Goal: Task Accomplishment & Management: Manage account settings

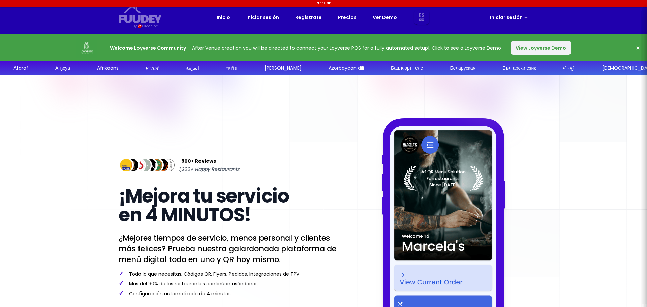
select select "es"
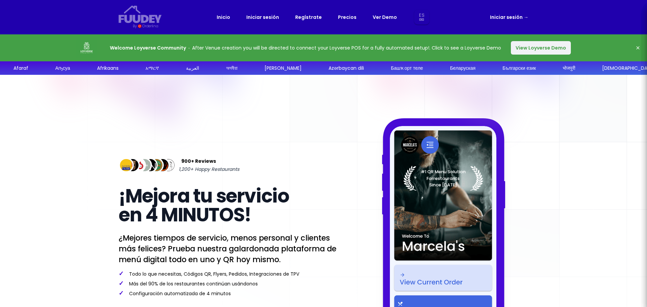
select select "es"
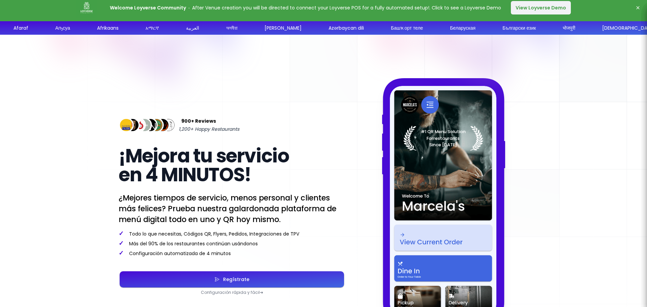
scroll to position [34, 0]
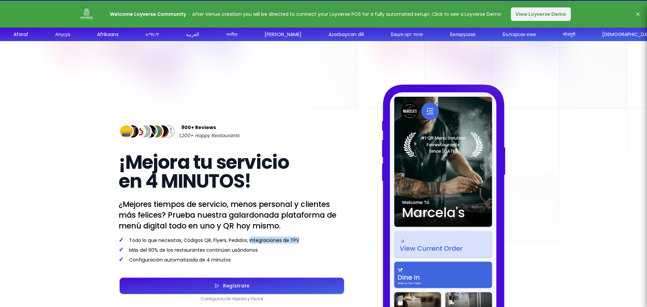
drag, startPoint x: 250, startPoint y: 237, endPoint x: 303, endPoint y: 236, distance: 53.2
click at [303, 236] on p "✓ Todo lo que necesitas, Códigos QR, Flyers, Pedidos, Integraciones de TPV" at bounding box center [232, 239] width 226 height 7
click at [241, 288] on div "Regístrate" at bounding box center [235, 285] width 30 height 5
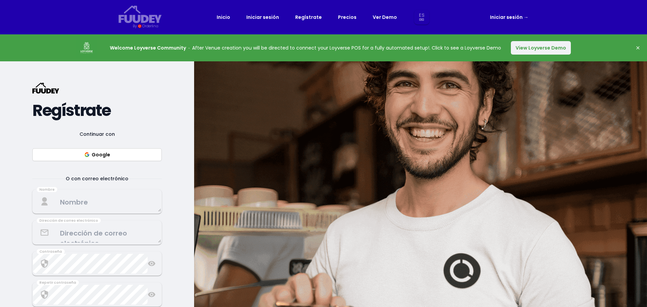
select select "es"
click at [554, 47] on button "View Loyverse Demo" at bounding box center [540, 47] width 60 height 13
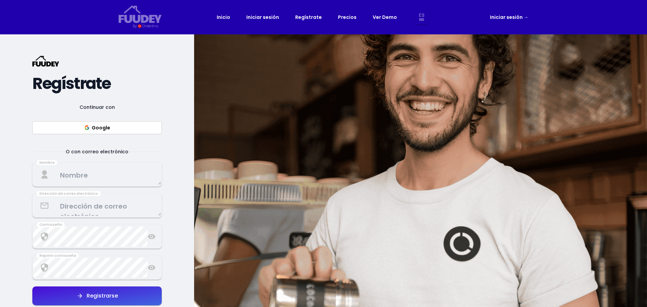
select select "es"
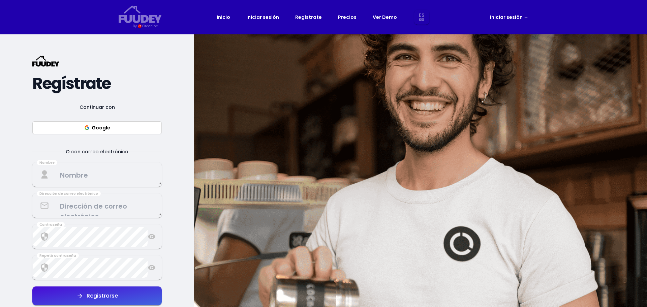
click at [99, 179] on textarea at bounding box center [97, 175] width 128 height 20
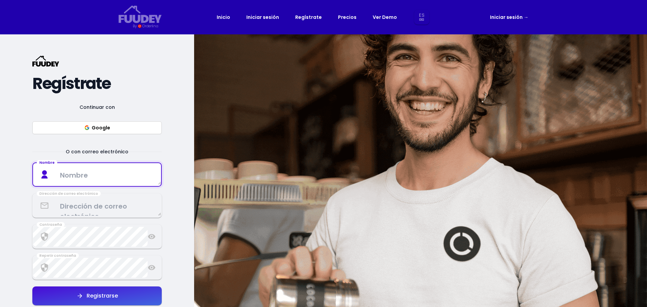
click at [100, 177] on textarea at bounding box center [97, 175] width 128 height 20
click at [170, 219] on div "{/* Added fill="currentColor" here */} {/* This rectangle defines the backgroun…" at bounding box center [97, 187] width 194 height 307
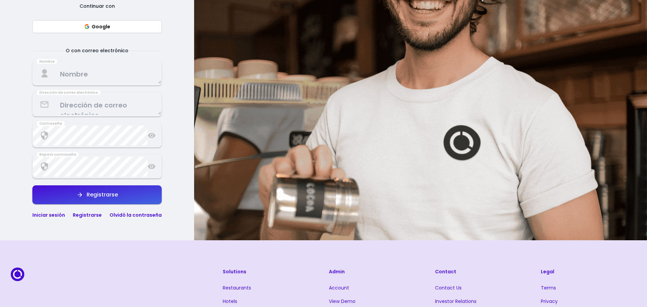
scroll to position [67, 0]
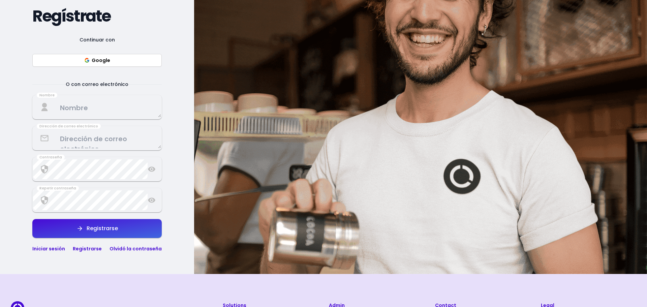
click at [84, 106] on textarea at bounding box center [97, 107] width 128 height 20
select select "es"
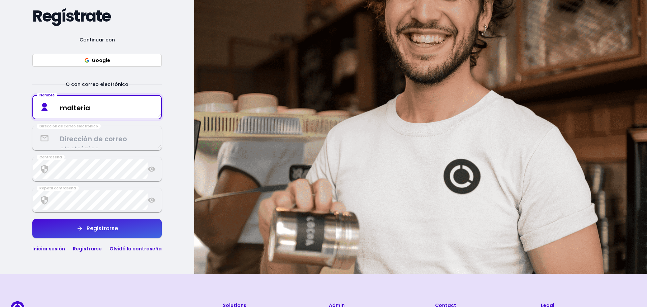
type textarea "malteria"
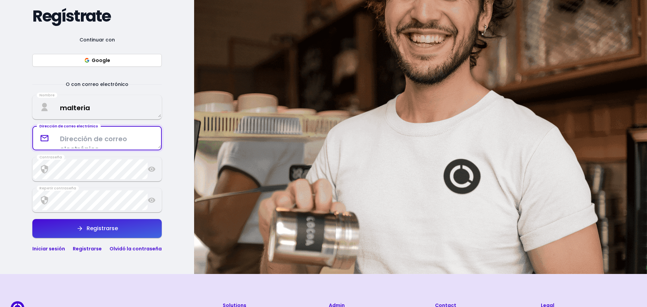
click at [89, 137] on textarea at bounding box center [97, 138] width 128 height 20
paste textarea "https://fuudey.com/marcelas"
type textarea "https://fuudey.com/marcelas"
drag, startPoint x: 146, startPoint y: 140, endPoint x: 0, endPoint y: 142, distance: 145.8
click at [0, 142] on div "{/* Added fill="currentColor" here */} {/* This rectangle defines the backgroun…" at bounding box center [97, 120] width 194 height 307
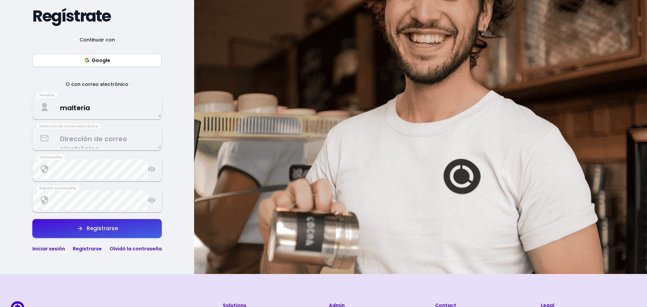
select select "es"
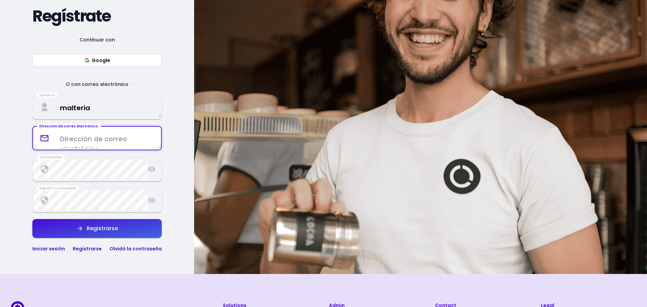
paste textarea "[EMAIL_ADDRESS][DOMAIN_NAME]"
type textarea "[EMAIL_ADDRESS][DOMAIN_NAME]"
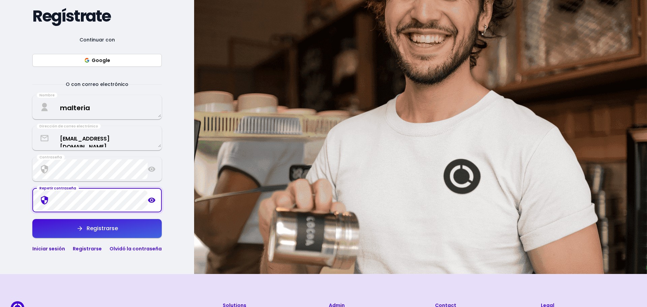
click at [89, 105] on textarea "malteria" at bounding box center [97, 107] width 128 height 20
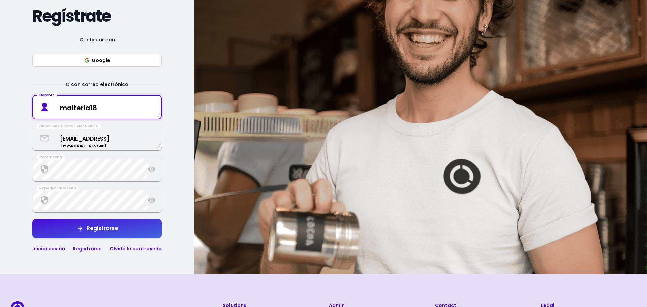
type textarea "malteria18"
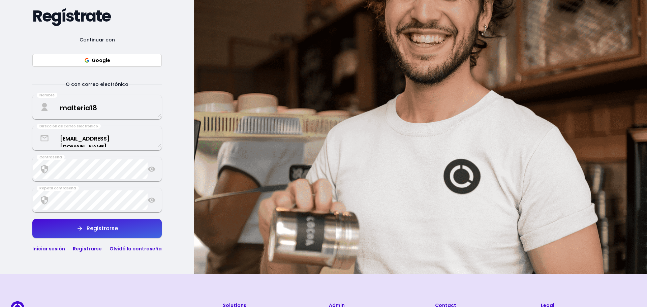
click at [102, 231] on div "Registrarse" at bounding box center [100, 228] width 35 height 5
select select "es"
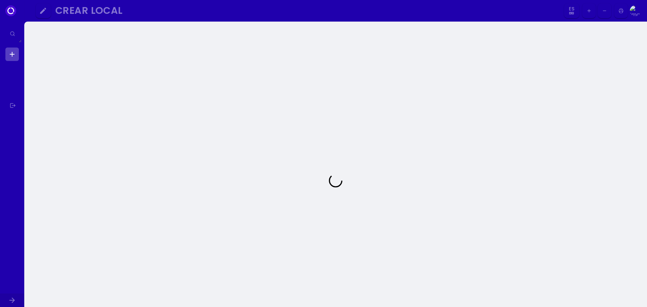
select select "es"
click at [150, 167] on div at bounding box center [336, 180] width 612 height 307
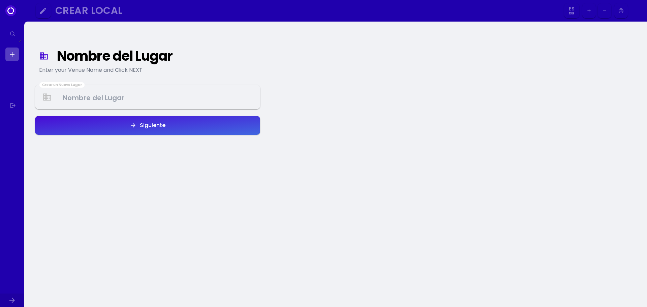
click at [147, 87] on Venue at bounding box center [148, 97] width 224 height 20
select select "es"
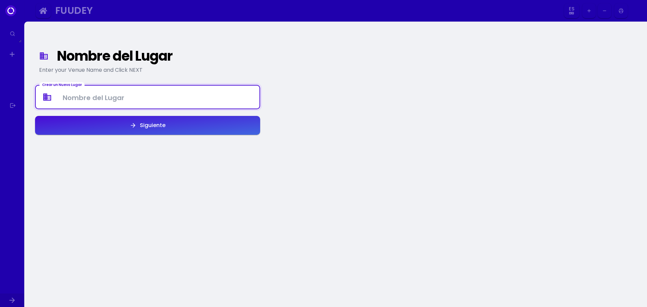
select select "es"
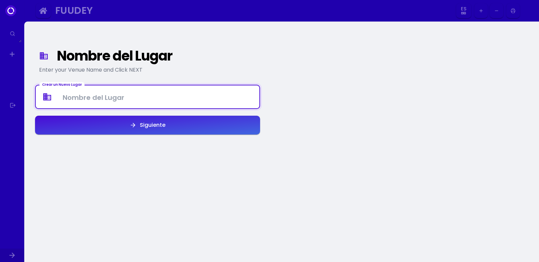
select select "es"
type Venue "Malteria18"
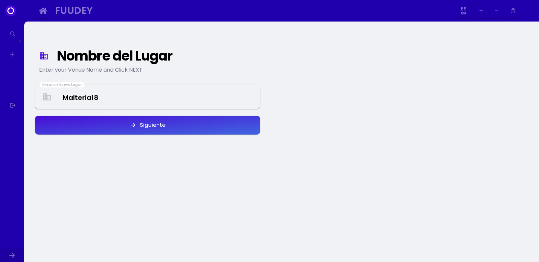
click at [134, 125] on icon "button" at bounding box center [133, 125] width 7 height 7
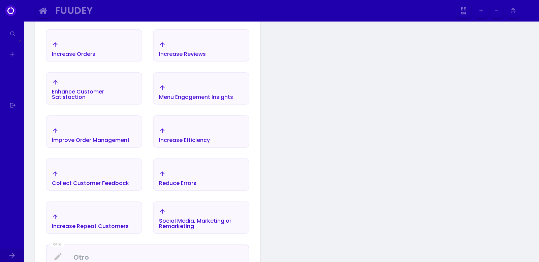
scroll to position [78, 0]
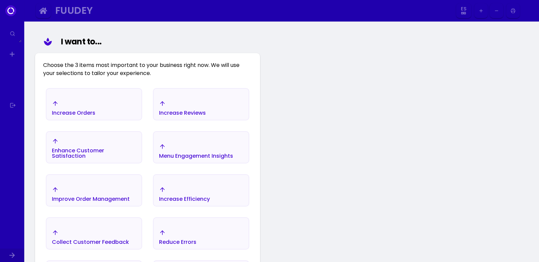
click at [94, 110] on div "Increase Orders" at bounding box center [73, 112] width 43 height 5
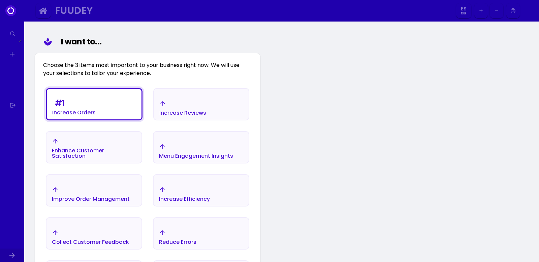
click at [74, 107] on div "# 1 Increase Orders" at bounding box center [73, 106] width 43 height 19
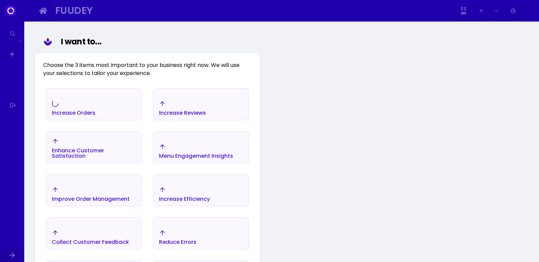
click at [74, 107] on div "Increase Orders" at bounding box center [73, 107] width 43 height 15
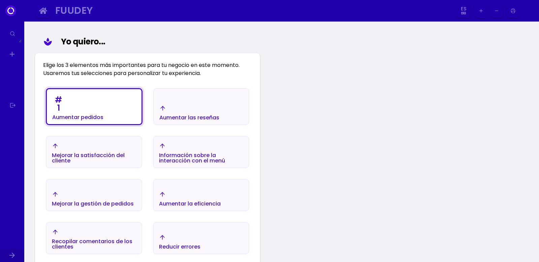
click at [405, 130] on div "Nombre del lugar Ingrese el nombre de su lugar y haga clic en SIGUIENTE Yo quie…" at bounding box center [281, 186] width 515 height 486
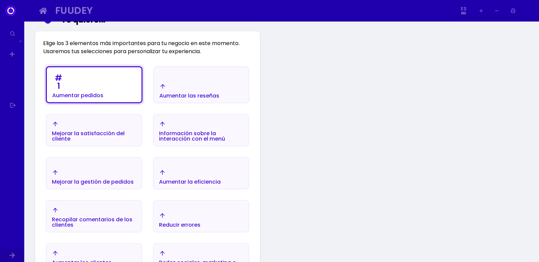
scroll to position [112, 0]
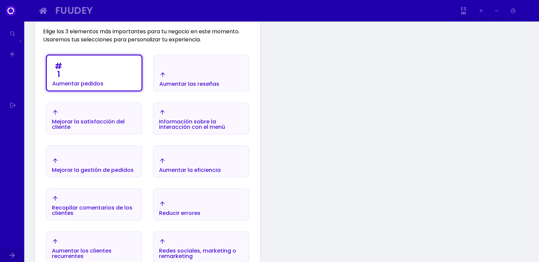
click at [103, 87] on div "Mejorar la satisfacción del cliente" at bounding box center [77, 73] width 51 height 27
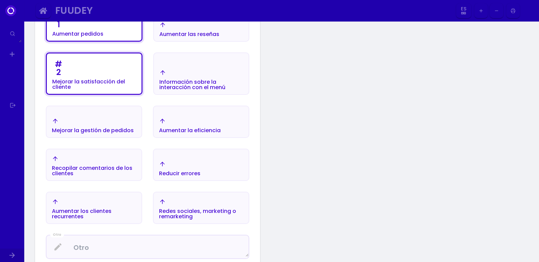
scroll to position [179, 0]
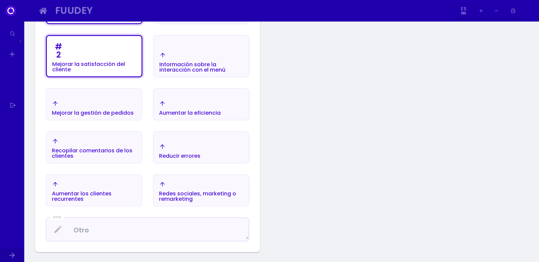
click at [103, 19] on div "Mejorar la gestión de pedidos" at bounding box center [77, 5] width 51 height 27
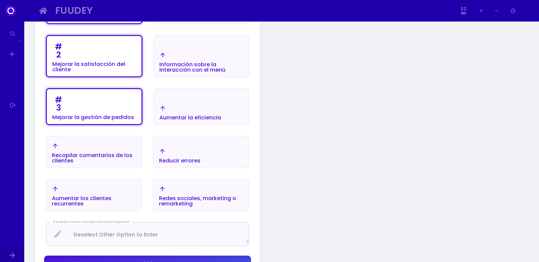
click at [103, 19] on div "Aumentar la eficiencia" at bounding box center [77, 5] width 51 height 27
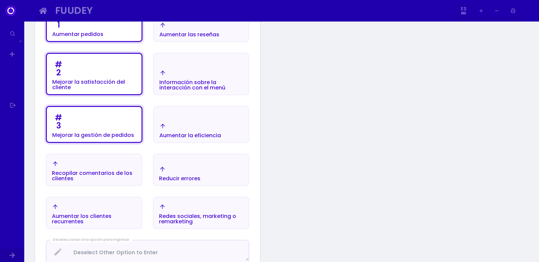
scroll to position [112, 0]
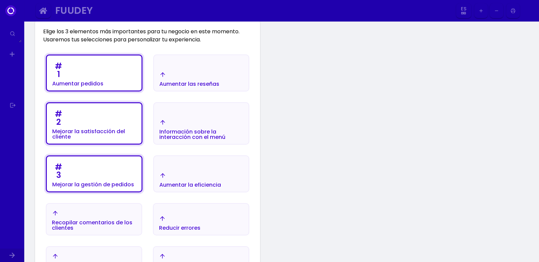
click at [113, 86] on div "# 1 Aumentar pedidos" at bounding box center [94, 73] width 95 height 35
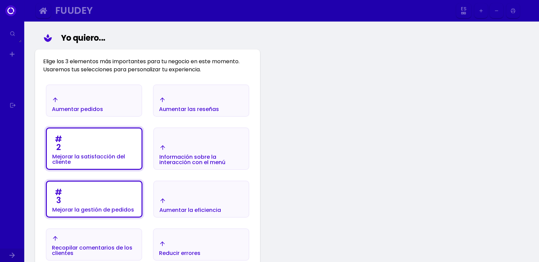
scroll to position [78, 0]
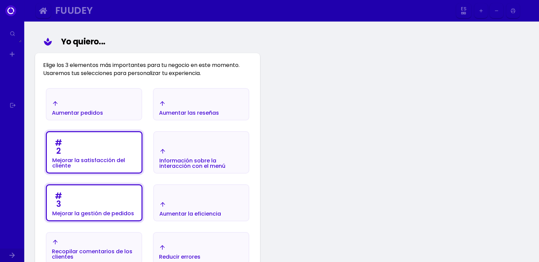
click at [84, 116] on font "Aumentar pedidos" at bounding box center [77, 113] width 51 height 8
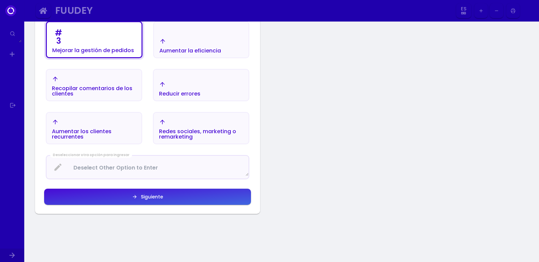
scroll to position [246, 0]
click at [160, 187] on div "# 3 Aumentar pedidos Aumentar las reseñas # 2 Mejorar la satisfacción del clien…" at bounding box center [147, 61] width 225 height 305
select select "es"
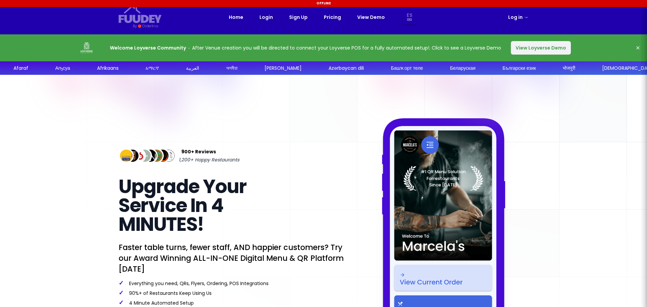
select select "es"
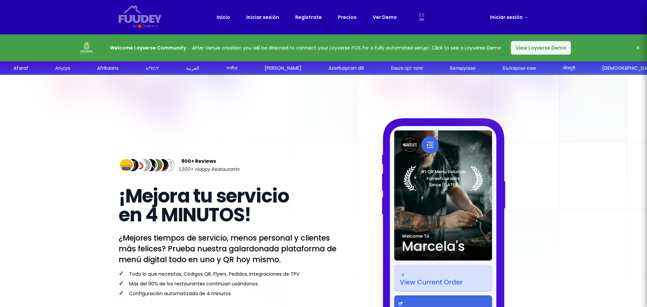
select select "es"
click at [515, 20] on link "Iniciar sesión →" at bounding box center [509, 17] width 38 height 8
select select "es"
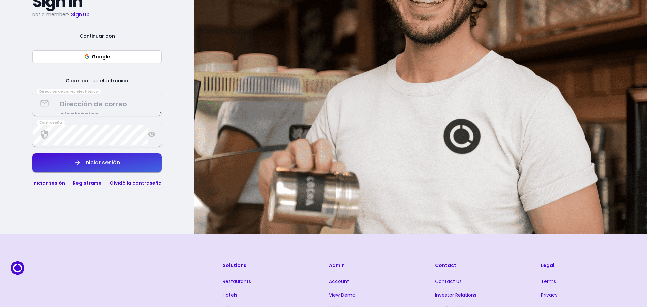
scroll to position [135, 0]
click at [118, 108] on textarea at bounding box center [97, 103] width 128 height 20
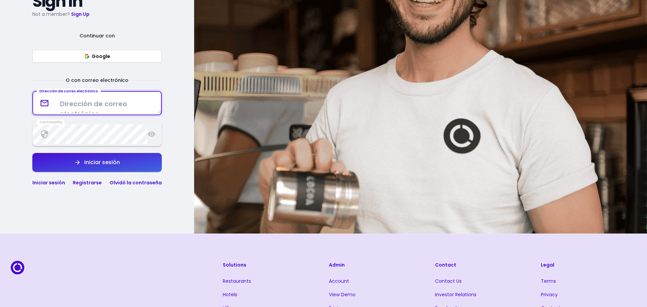
click at [117, 109] on textarea at bounding box center [97, 103] width 128 height 20
select select "es"
paste textarea "[EMAIL_ADDRESS][DOMAIN_NAME]"
type textarea "[EMAIL_ADDRESS][DOMAIN_NAME]"
click at [157, 133] on div "Contraseña" at bounding box center [96, 134] width 129 height 24
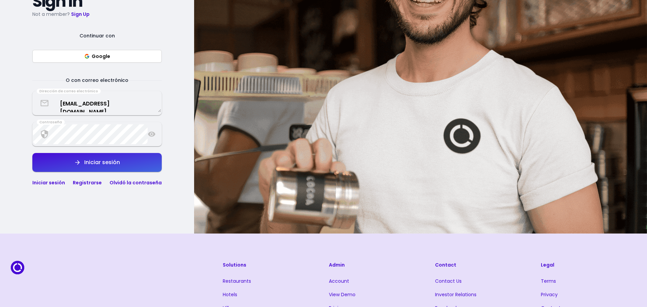
click at [154, 134] on icon at bounding box center [151, 134] width 7 height 5
click at [153, 133] on icon at bounding box center [151, 134] width 7 height 6
click at [128, 164] on button "Iniciar sesión" at bounding box center [96, 162] width 129 height 19
select select "es"
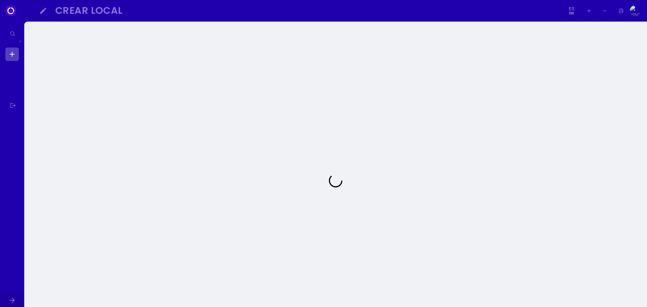
select select "es"
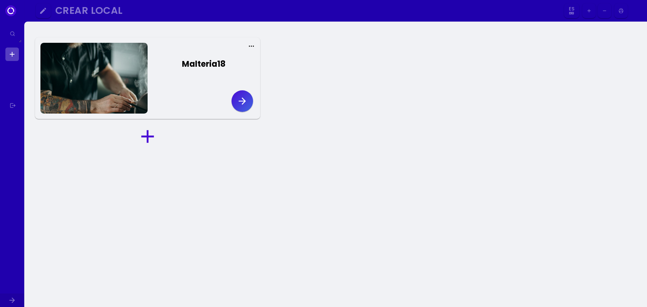
click at [182, 70] on div "Malteria18" at bounding box center [203, 64] width 43 height 12
select select "es"
click at [234, 101] on button "button" at bounding box center [242, 101] width 22 height 22
select select "es"
